Goal: Task Accomplishment & Management: Manage account settings

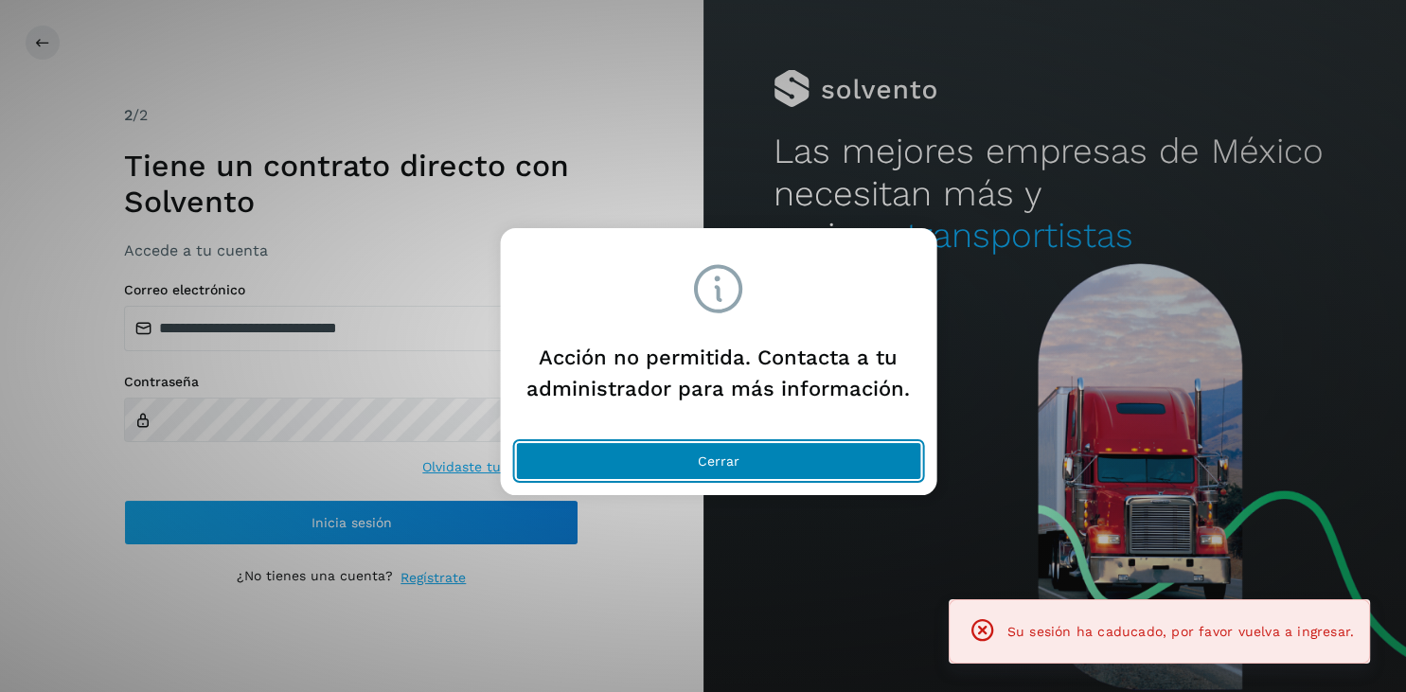
click at [715, 450] on button "Cerrar" at bounding box center [718, 461] width 406 height 38
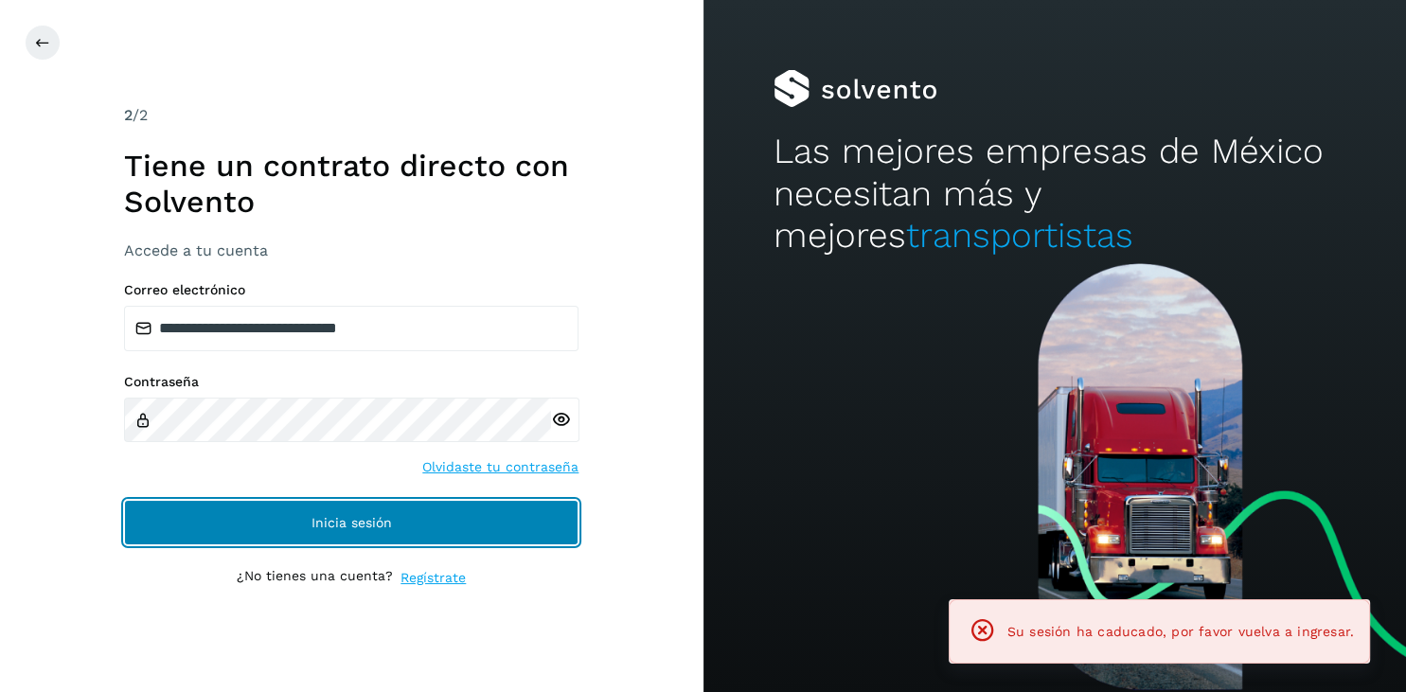
click at [432, 522] on button "Inicia sesión" at bounding box center [351, 522] width 455 height 45
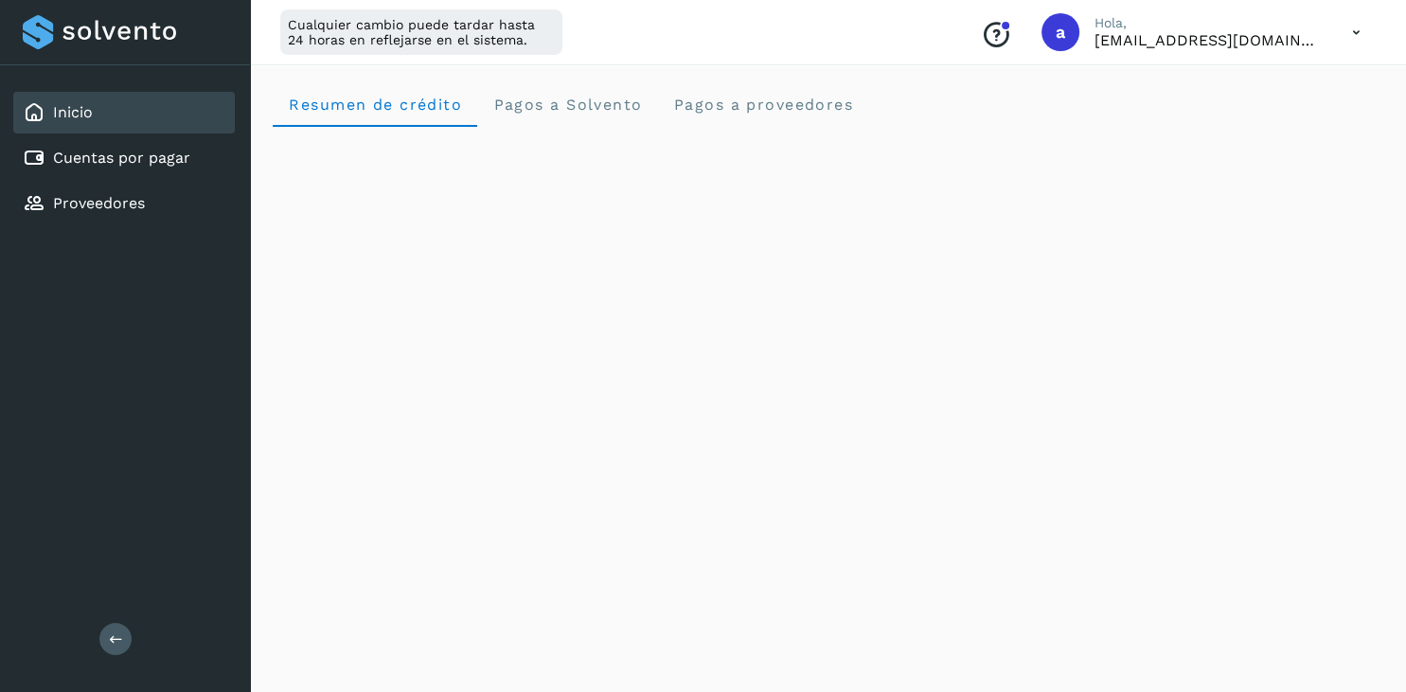
click at [117, 641] on icon at bounding box center [116, 639] width 14 height 14
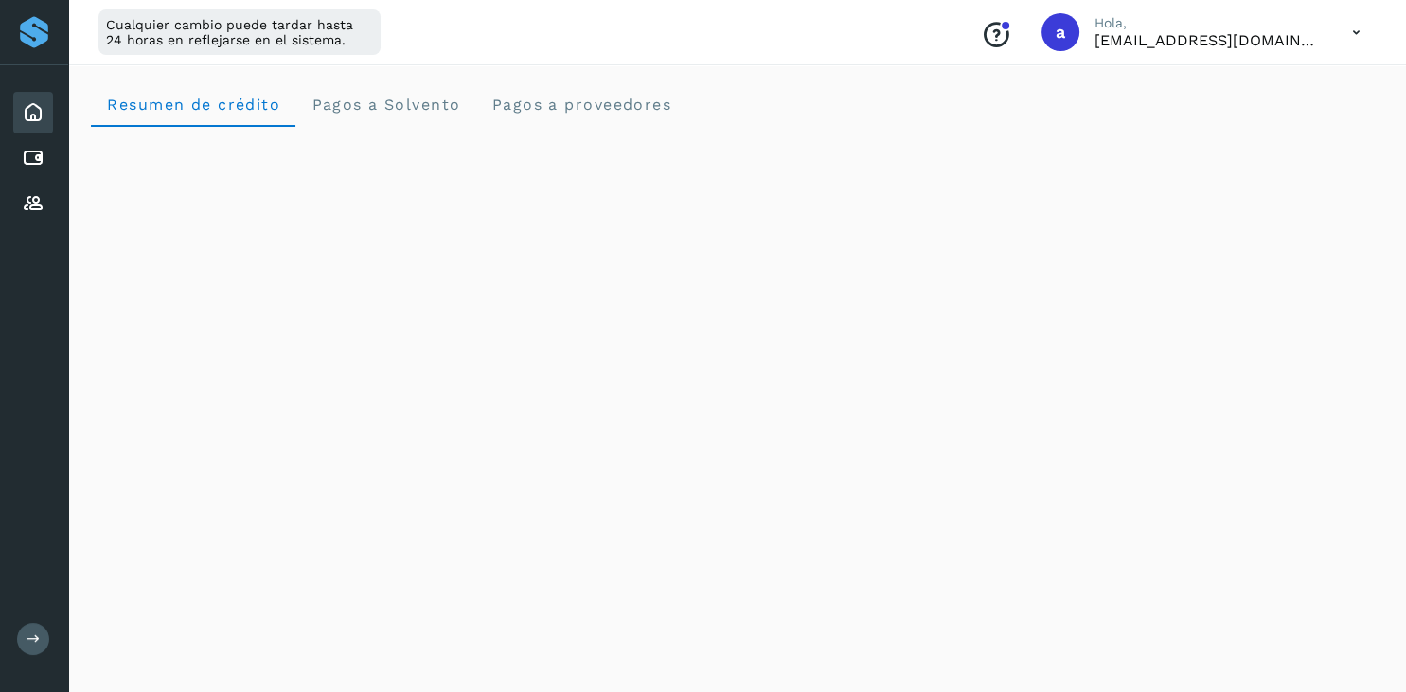
click at [26, 110] on icon at bounding box center [33, 112] width 23 height 23
click at [37, 641] on icon at bounding box center [34, 639] width 14 height 14
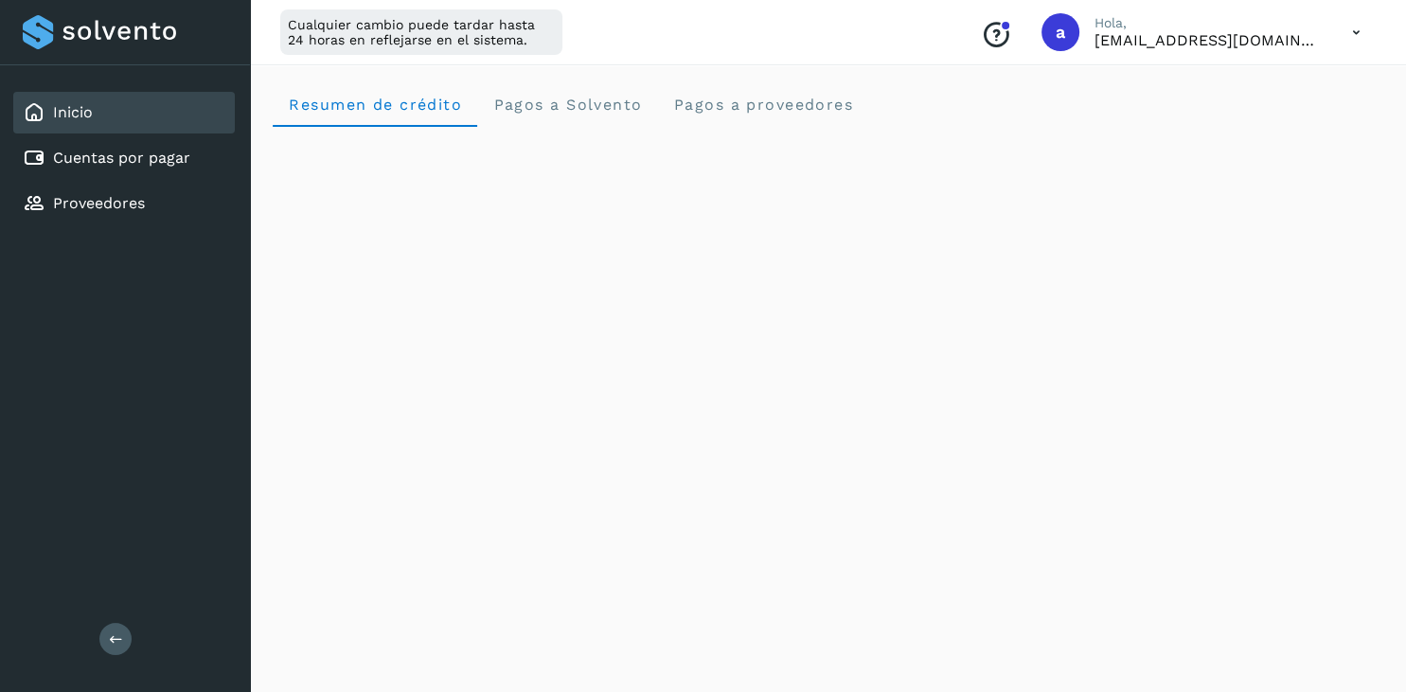
click at [1343, 32] on icon at bounding box center [1356, 32] width 39 height 39
click at [1266, 120] on div "Cerrar sesión" at bounding box center [1262, 122] width 225 height 36
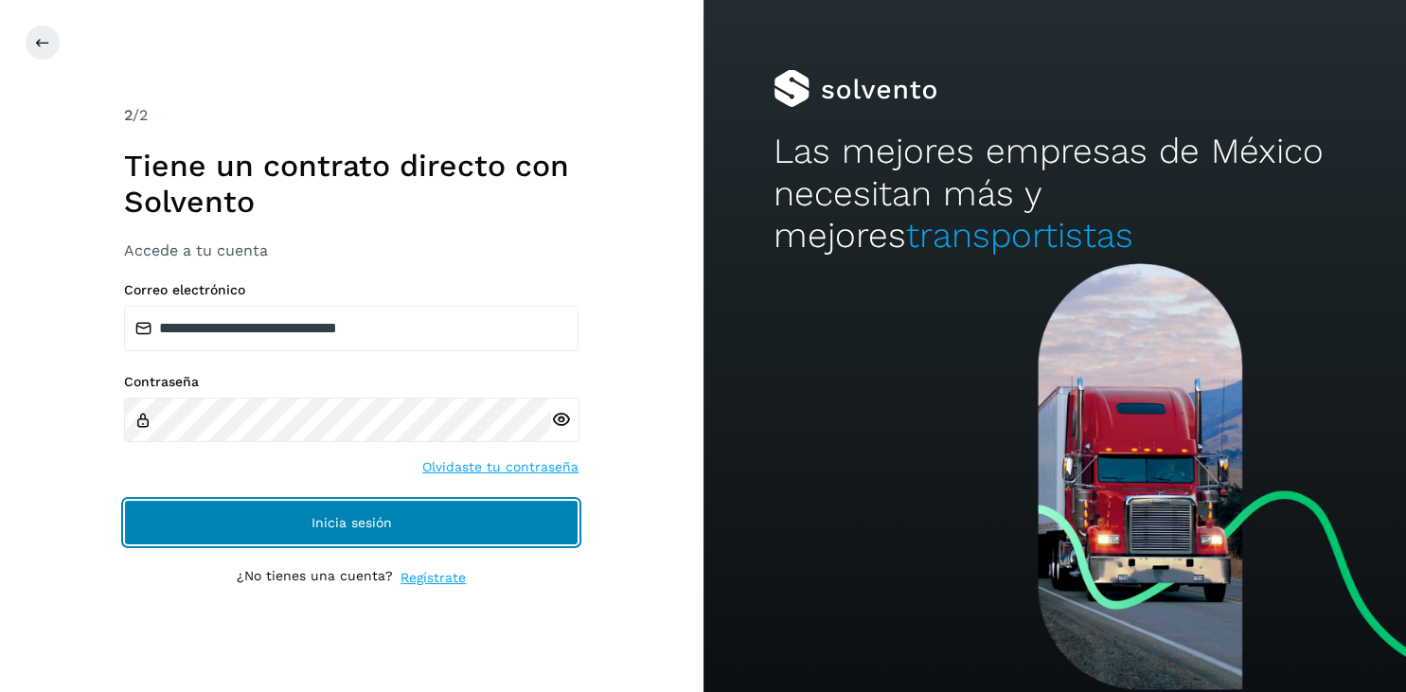
click at [318, 522] on span "Inicia sesión" at bounding box center [352, 522] width 81 height 13
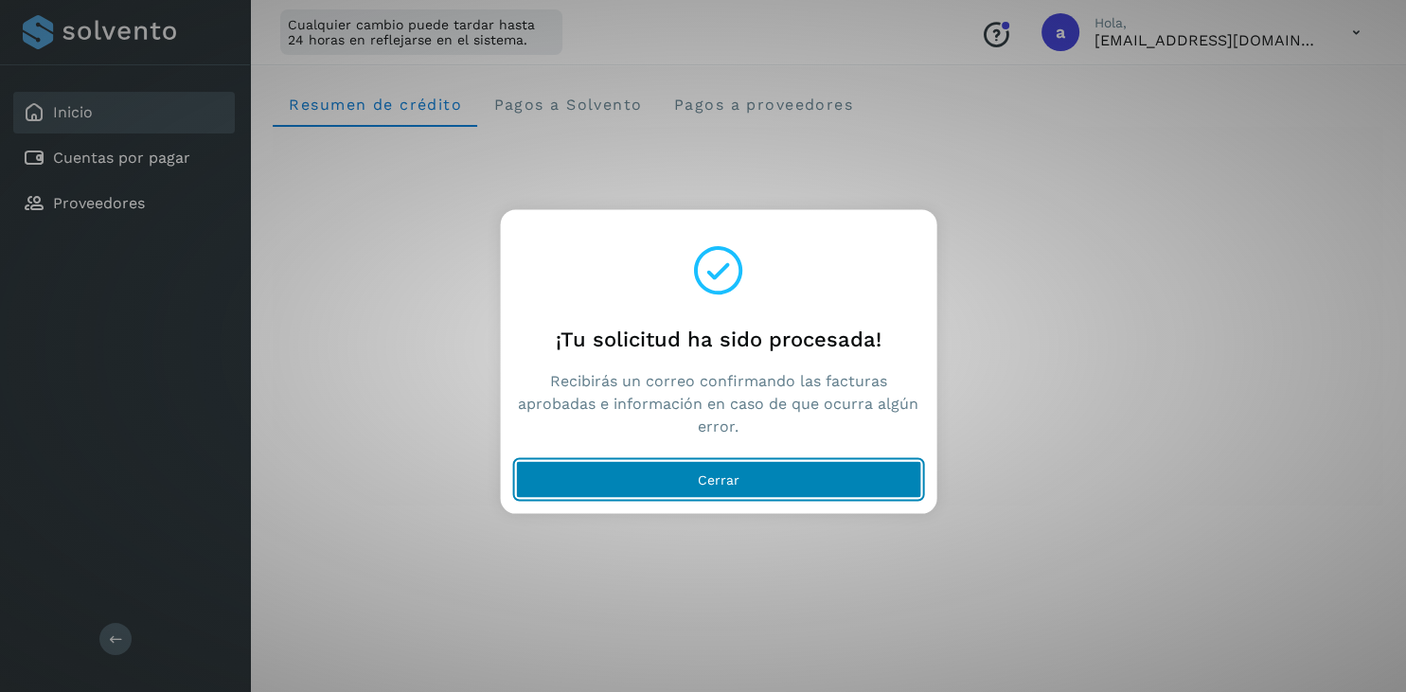
click at [782, 472] on button "Cerrar" at bounding box center [718, 479] width 406 height 38
